Goal: Obtain resource: Download file/media

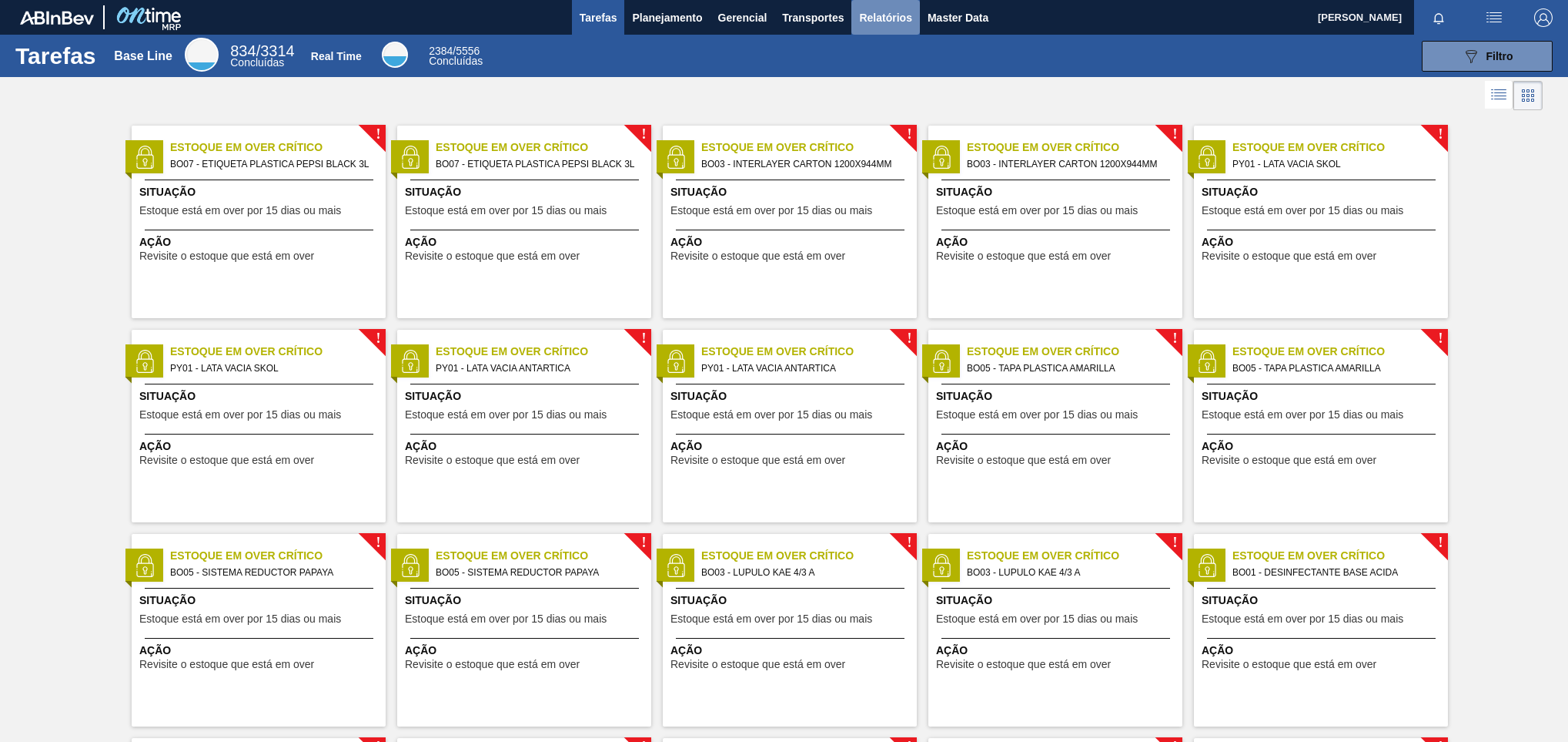
click at [853, 16] on button "Relatórios" at bounding box center [885, 17] width 68 height 34
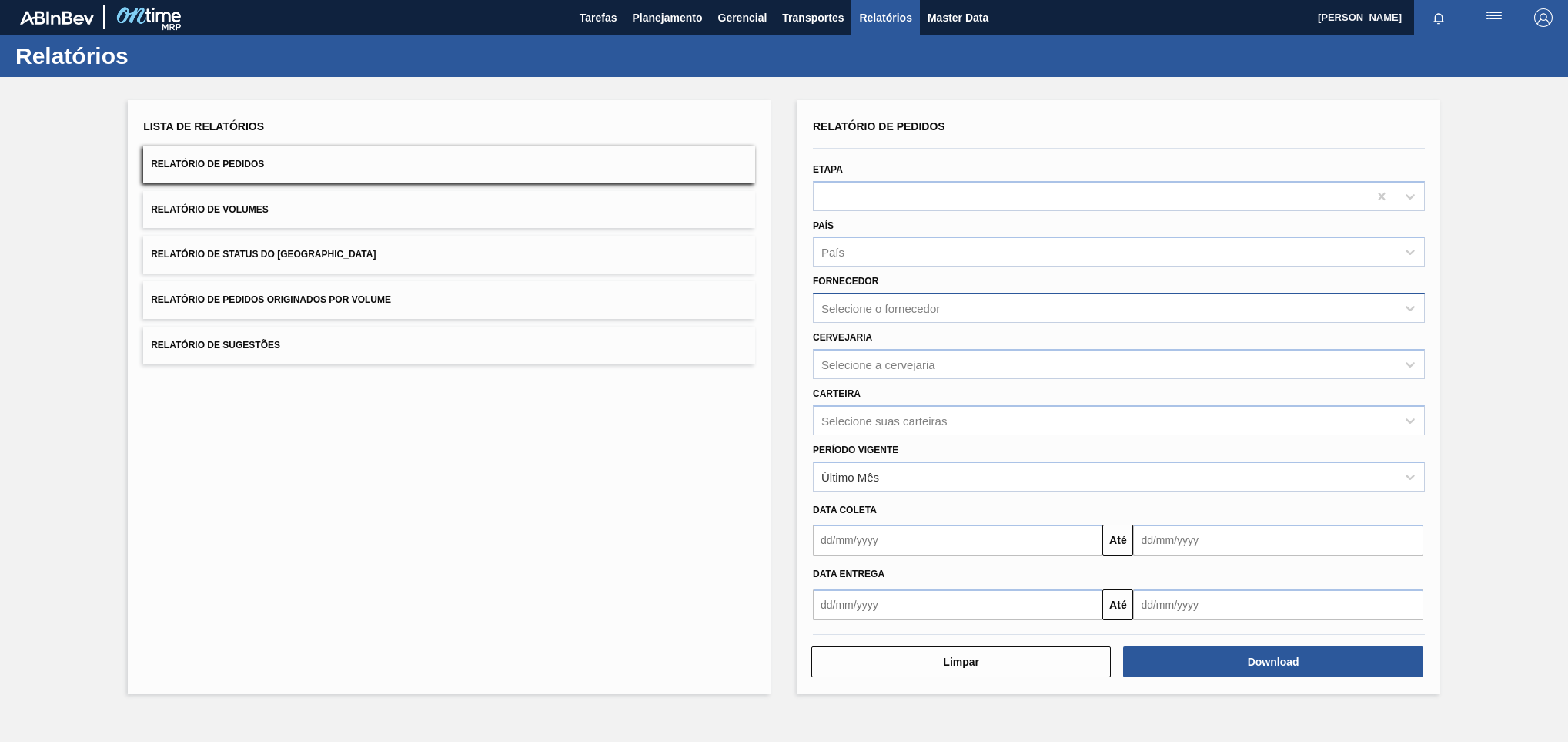
click at [896, 318] on div "Selecione o fornecedor" at bounding box center [1104, 308] width 581 height 22
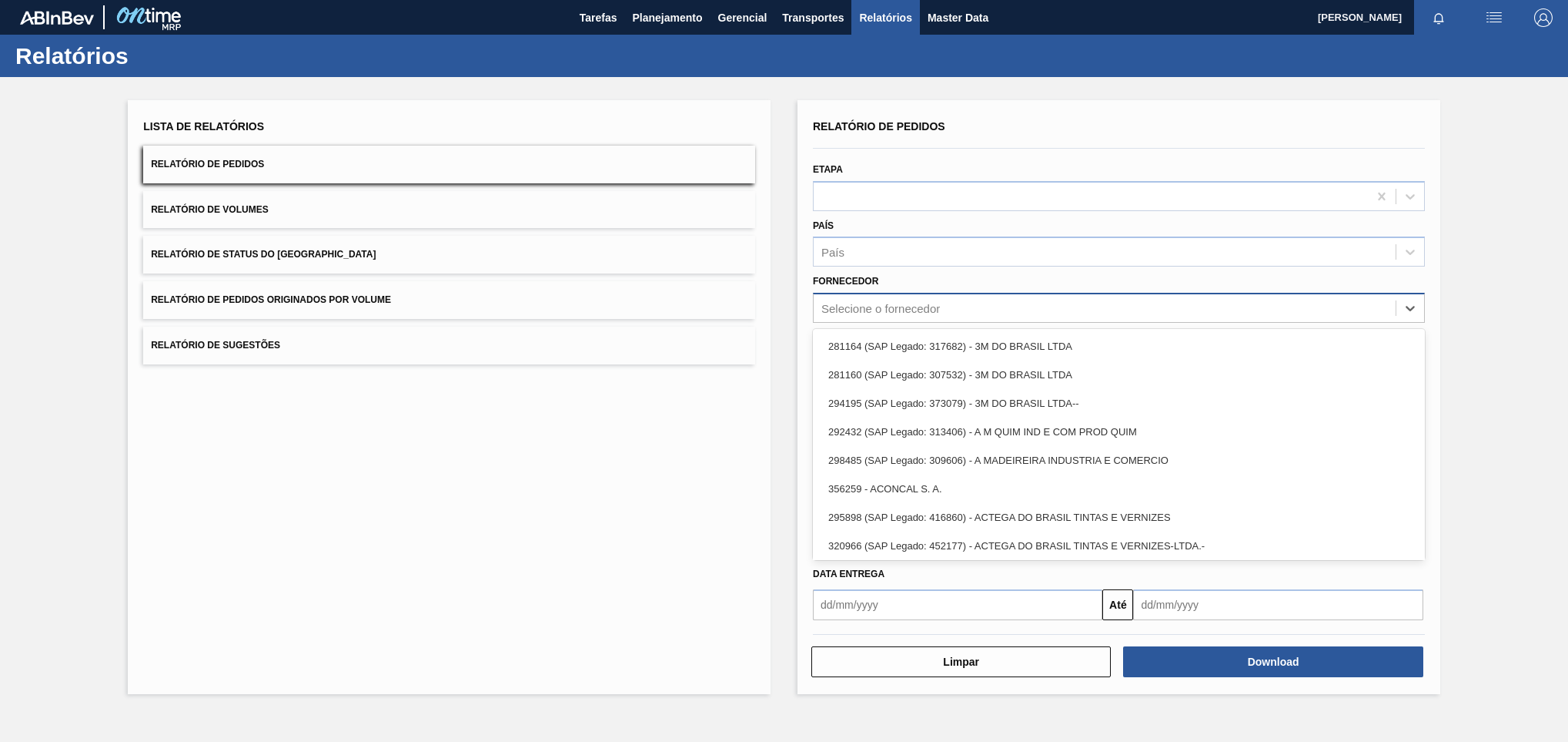
paste input "280304"
type input "280304"
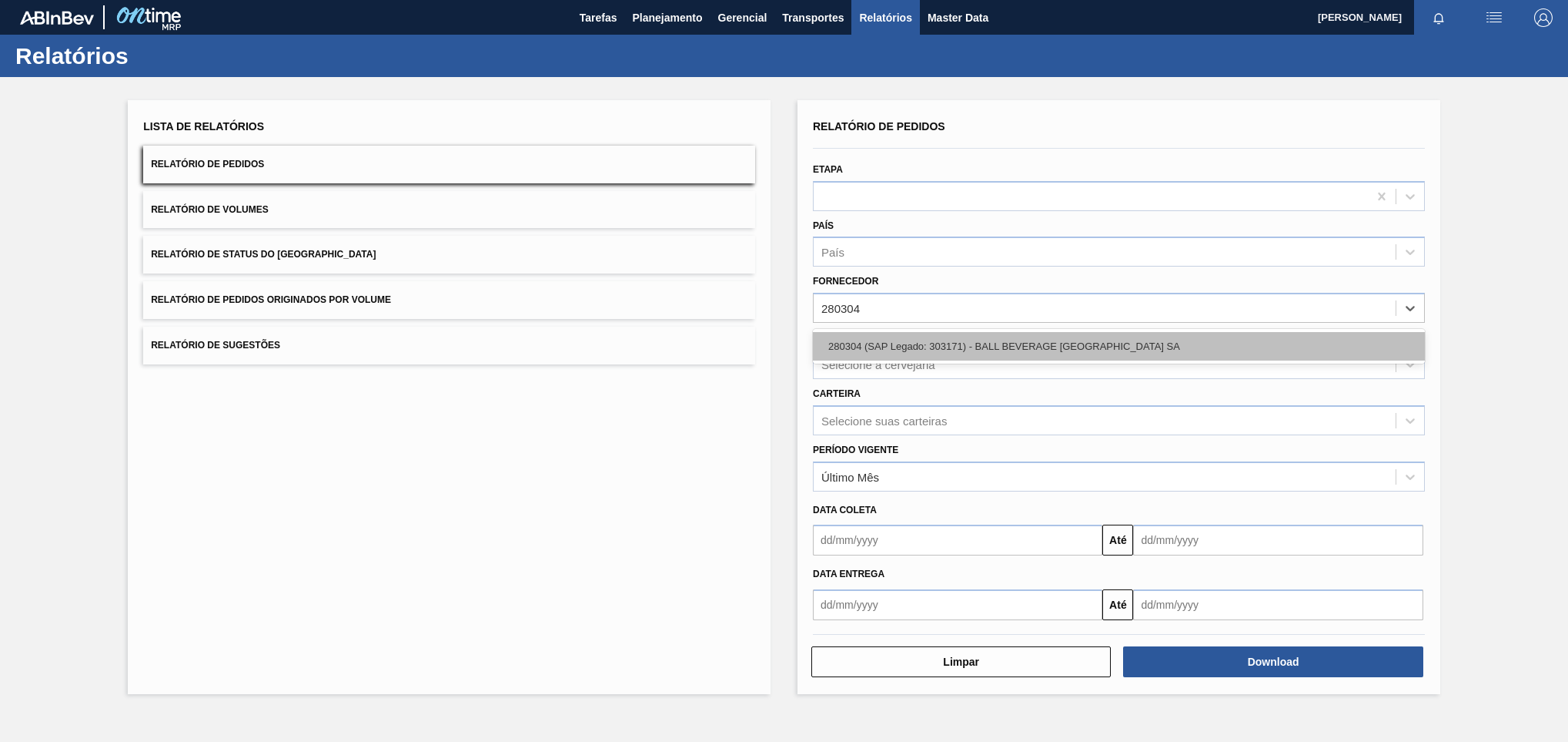
click at [902, 338] on div "280304 (SAP Legado: 303171) - BALL BEVERAGE [GEOGRAPHIC_DATA] SA" at bounding box center [1119, 346] width 612 height 29
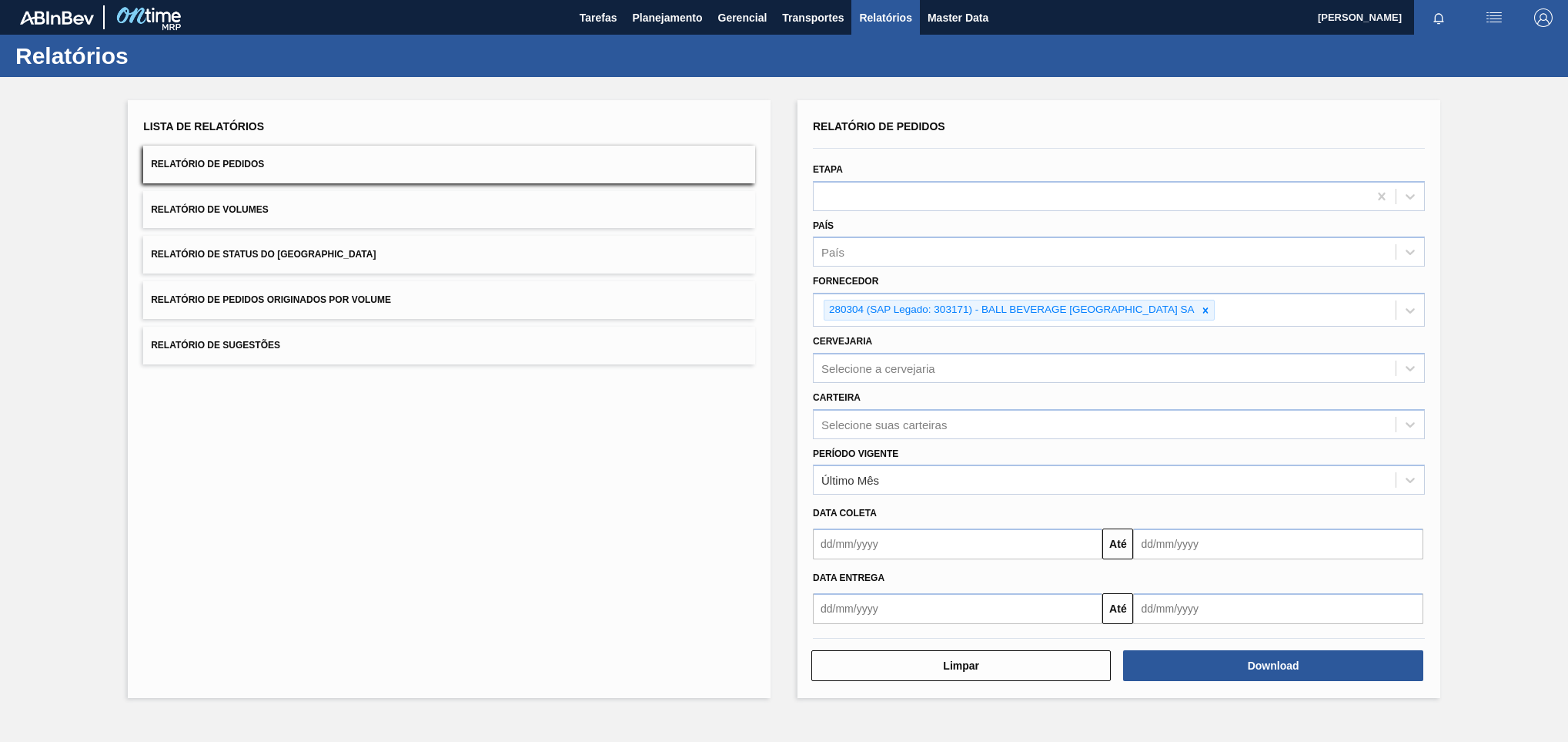
click at [902, 338] on div "Cervejaria Selecione a cervejaria" at bounding box center [1119, 356] width 612 height 52
click at [881, 382] on div "Selecione a cervejaria" at bounding box center [1119, 367] width 612 height 30
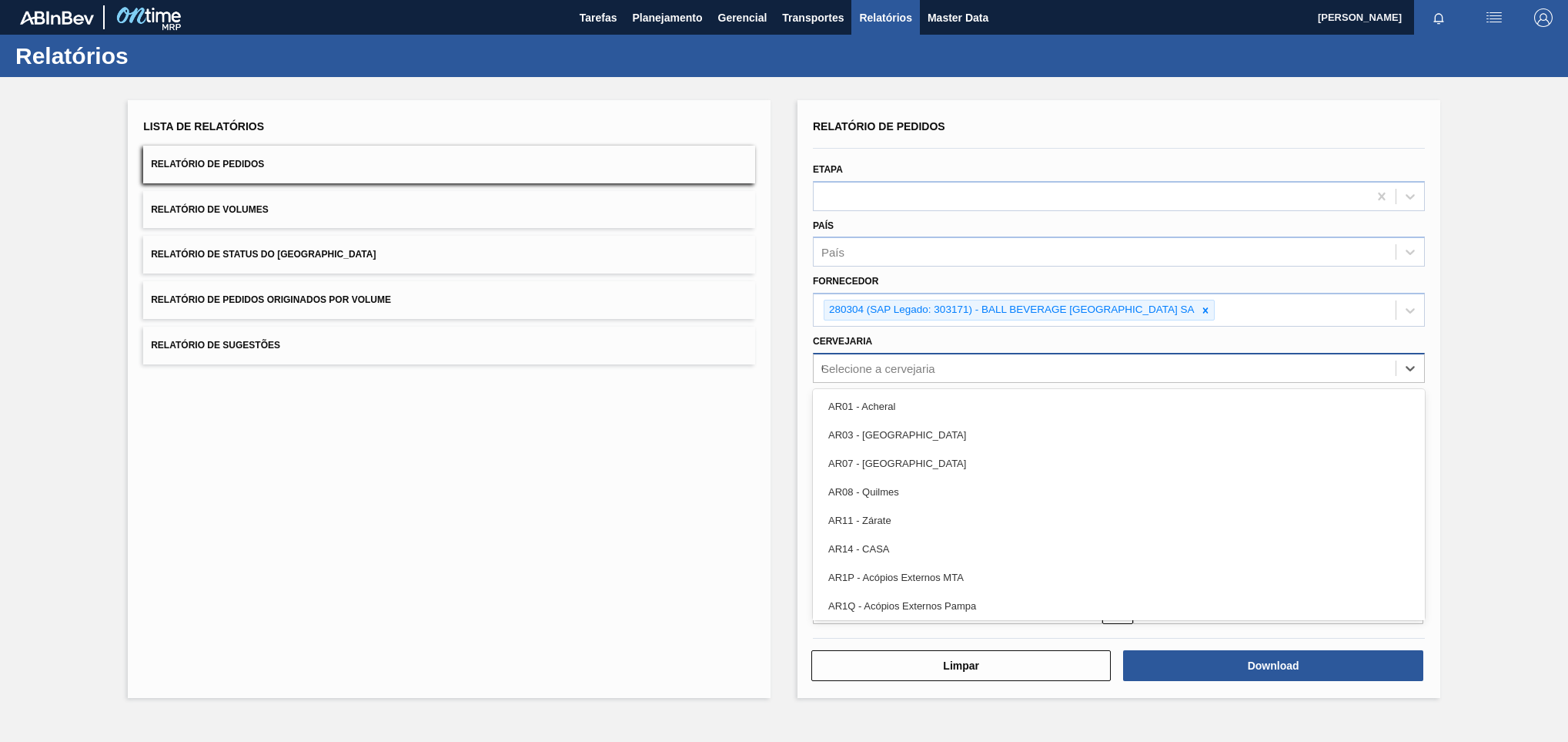
type input "02"
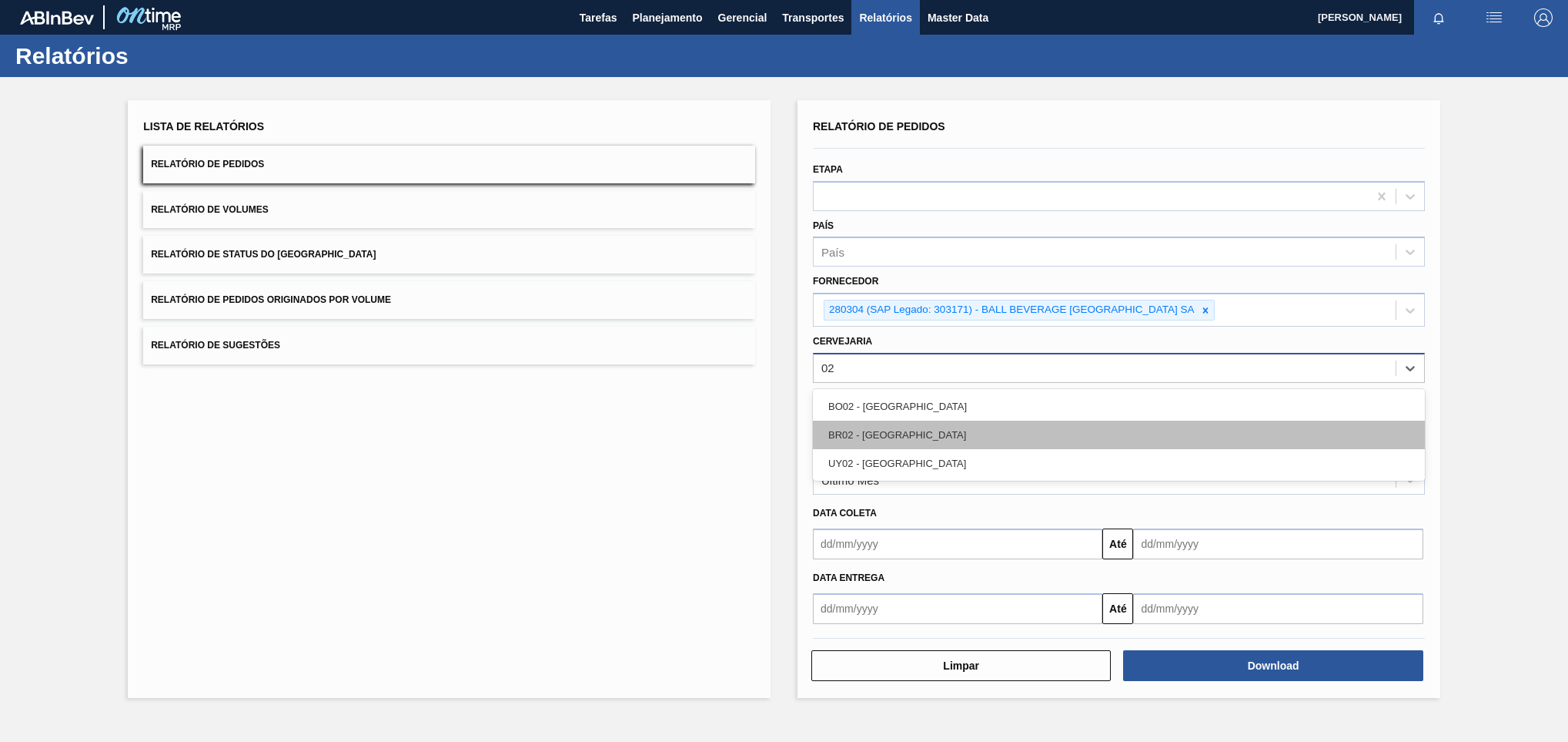
click at [878, 427] on div "BR02 - [GEOGRAPHIC_DATA]" at bounding box center [1119, 435] width 612 height 29
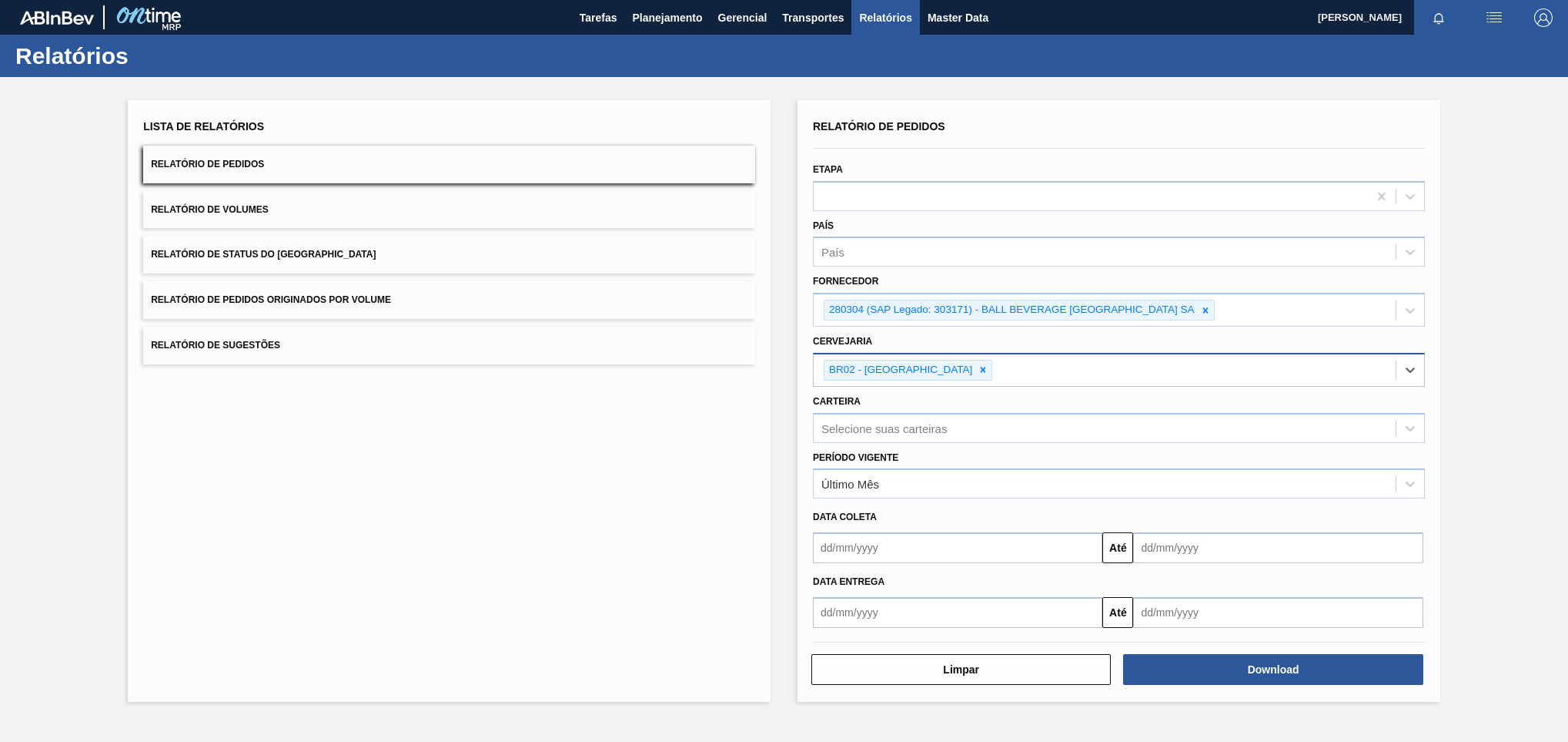
click at [878, 427] on div "Selecione suas carteiras" at bounding box center [885, 428] width 126 height 13
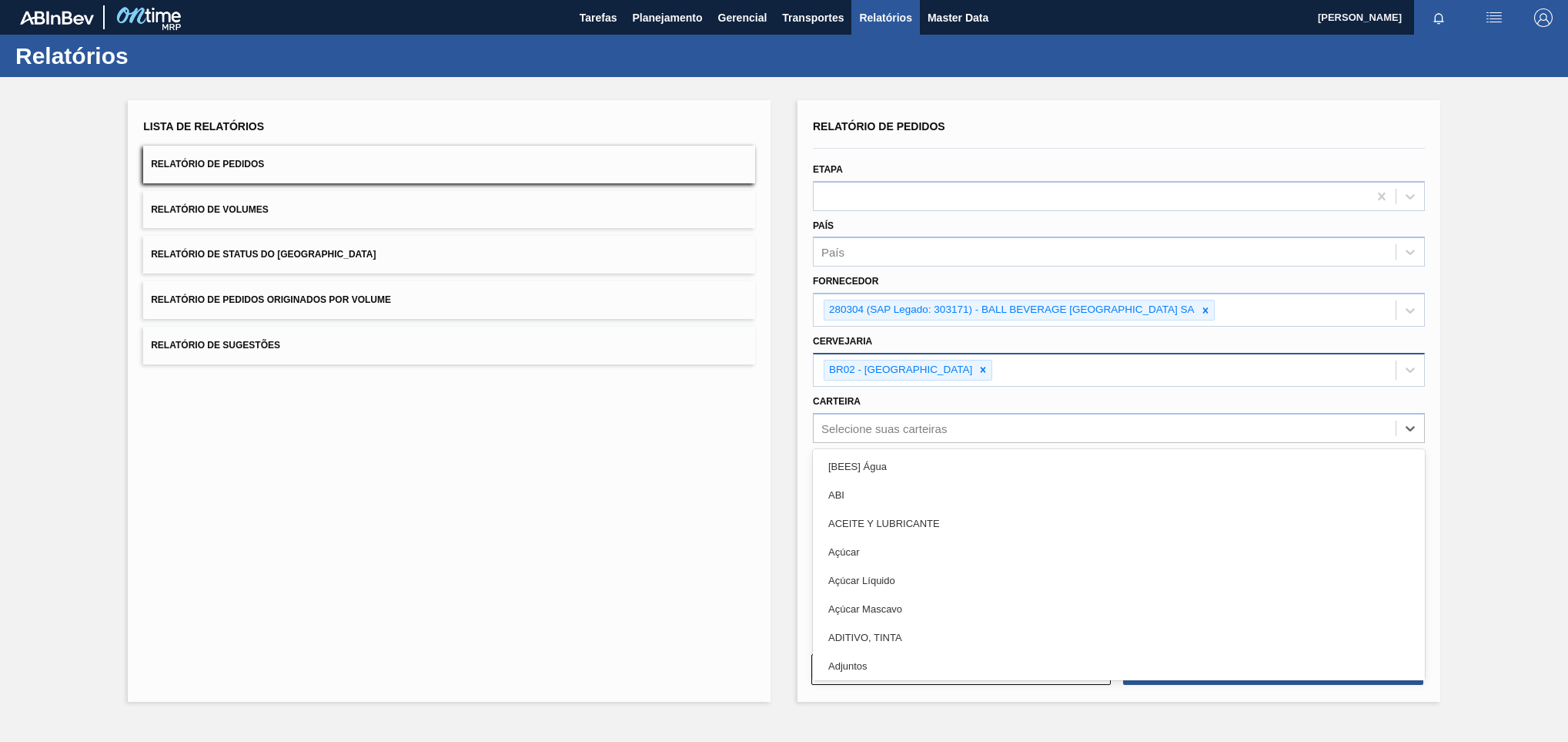
click at [1481, 319] on div "Lista de Relatórios Relatório de Pedidos Relatório de Volumes Relatório de Stat…" at bounding box center [784, 399] width 1568 height 644
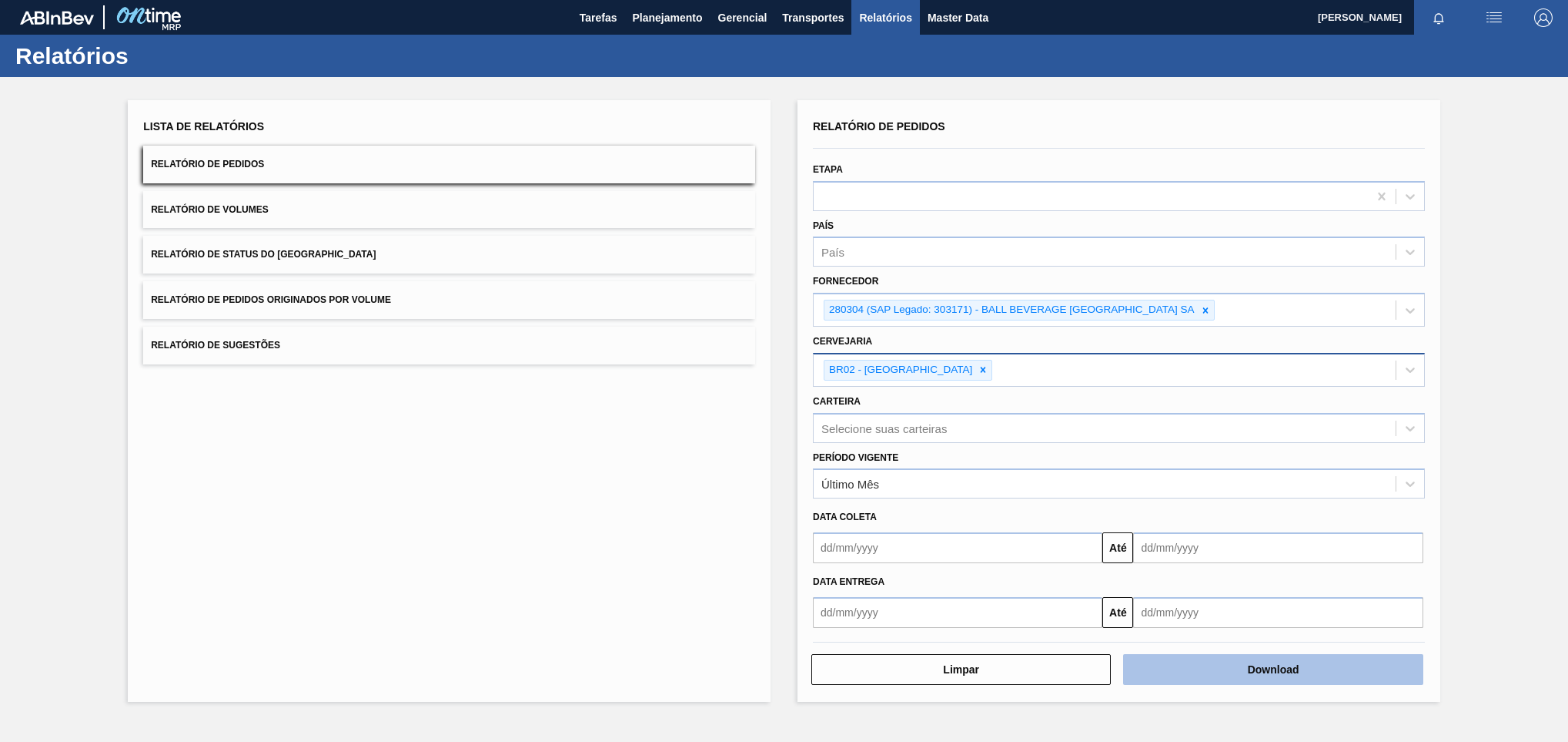
click at [1219, 674] on button "Download" at bounding box center [1273, 670] width 299 height 31
